Goal: Task Accomplishment & Management: Use online tool/utility

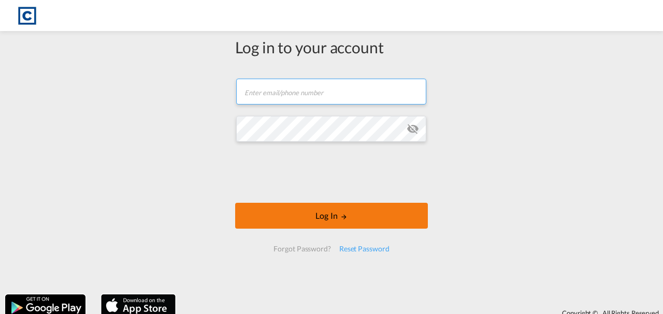
type input "[EMAIL_ADDRESS][DOMAIN_NAME]"
click at [333, 215] on button "Log In" at bounding box center [331, 216] width 193 height 26
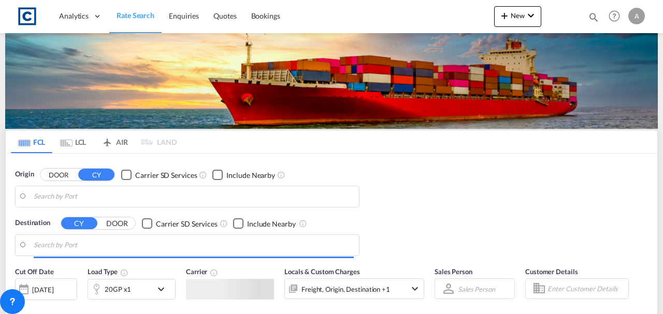
type input "GB-CW7, [GEOGRAPHIC_DATA][PERSON_NAME]"
type input "[GEOGRAPHIC_DATA], [GEOGRAPHIC_DATA]"
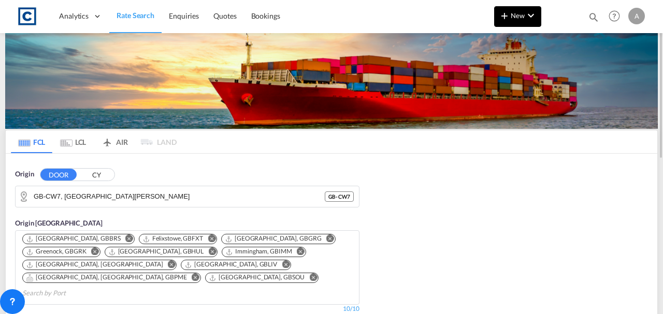
click at [513, 20] on button "New" at bounding box center [517, 16] width 47 height 21
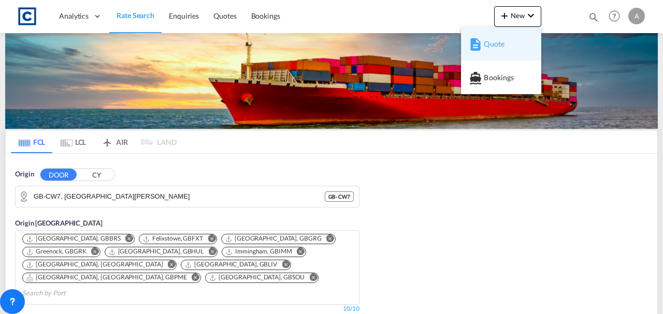
click at [489, 48] on span "Quote" at bounding box center [489, 44] width 11 height 21
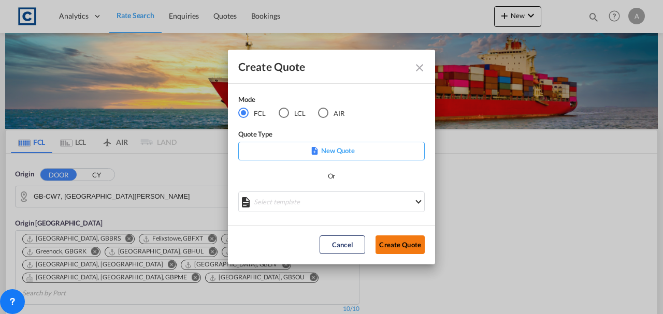
click at [387, 236] on button "Create Quote" at bounding box center [400, 245] width 49 height 19
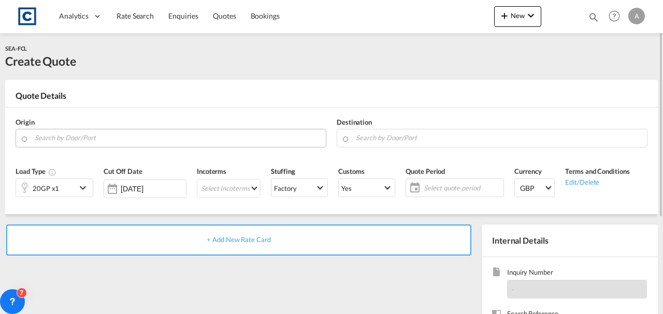
click at [57, 131] on input "Search by Door/Port" at bounding box center [178, 138] width 286 height 18
click at [381, 131] on input "Search by Door/Port" at bounding box center [499, 138] width 286 height 18
